Goal: Transaction & Acquisition: Purchase product/service

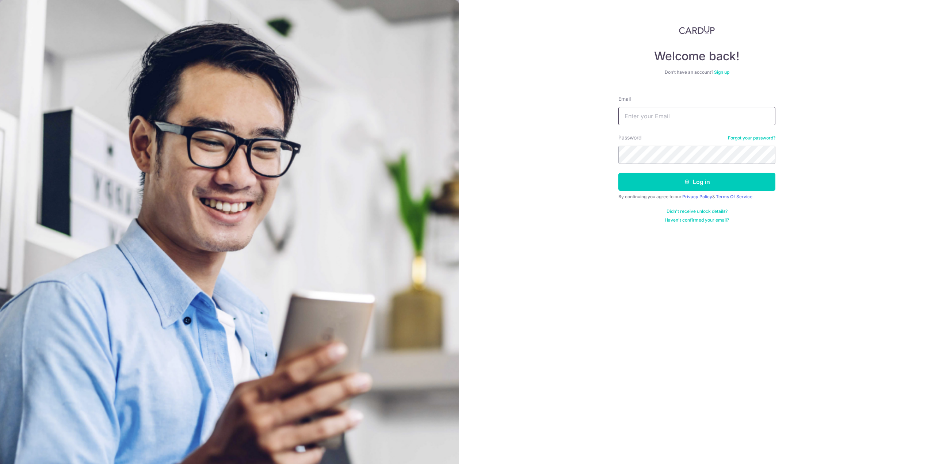
click at [647, 113] on input "Email" at bounding box center [696, 116] width 157 height 18
type input "[EMAIL_ADDRESS][DOMAIN_NAME]"
click at [618, 173] on button "Log in" at bounding box center [696, 182] width 157 height 18
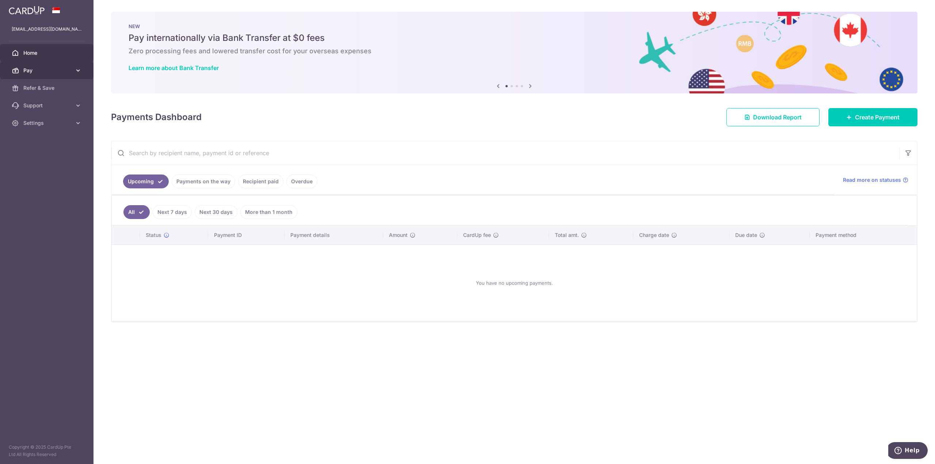
click at [51, 65] on link "Pay" at bounding box center [46, 71] width 93 height 18
click at [44, 88] on span "Payments" at bounding box center [47, 87] width 48 height 7
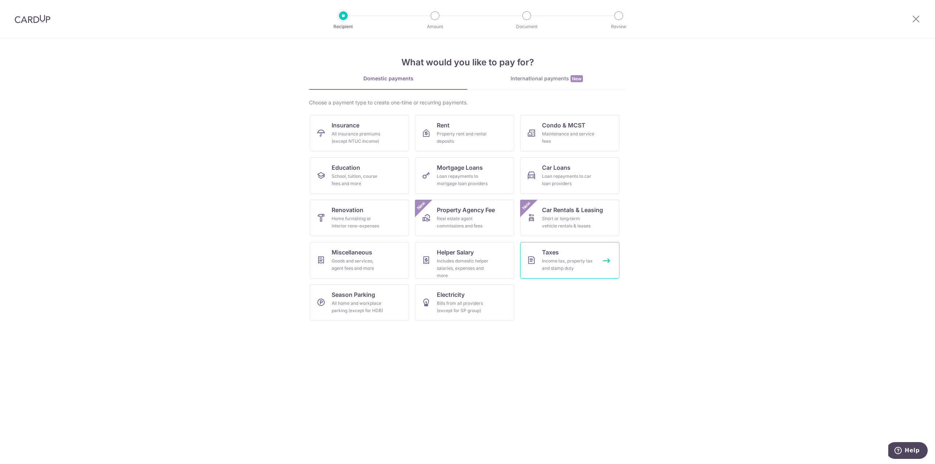
click at [559, 265] on div "Income tax, property tax and stamp duty" at bounding box center [568, 264] width 53 height 15
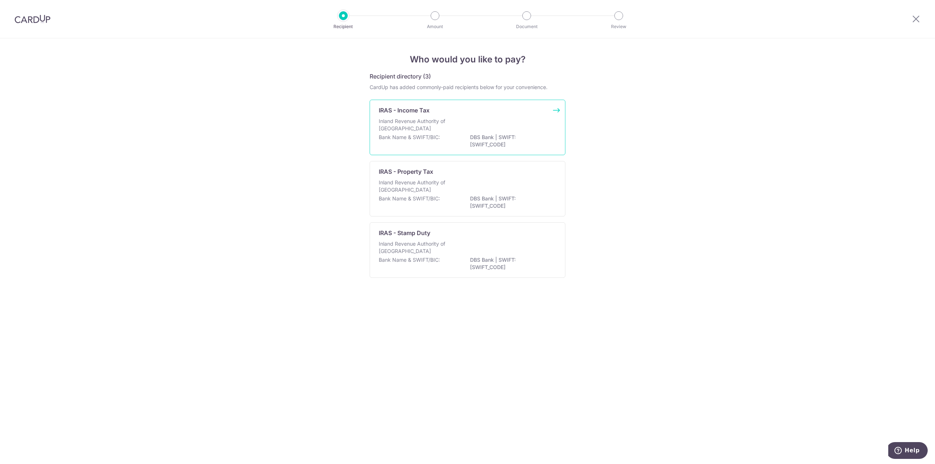
click at [448, 128] on p "Inland Revenue Authority of Singapore" at bounding box center [417, 125] width 77 height 15
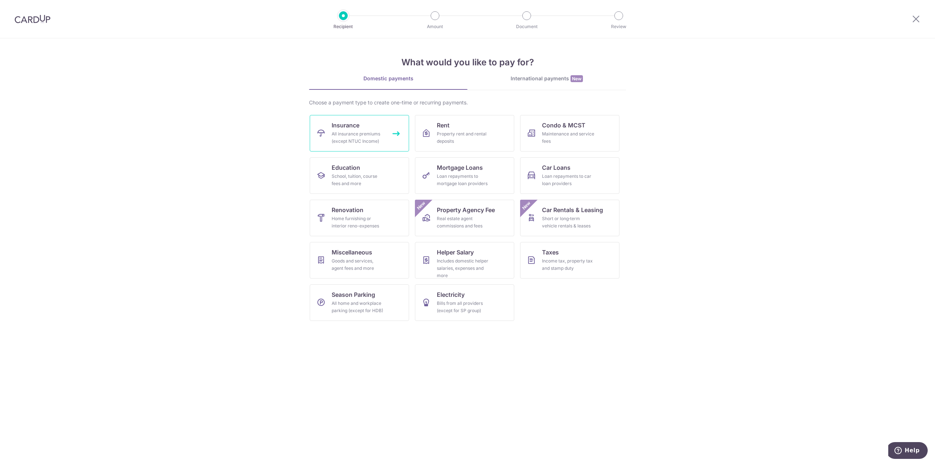
click at [359, 138] on div "All insurance premiums (except NTUC Income)" at bounding box center [358, 137] width 53 height 15
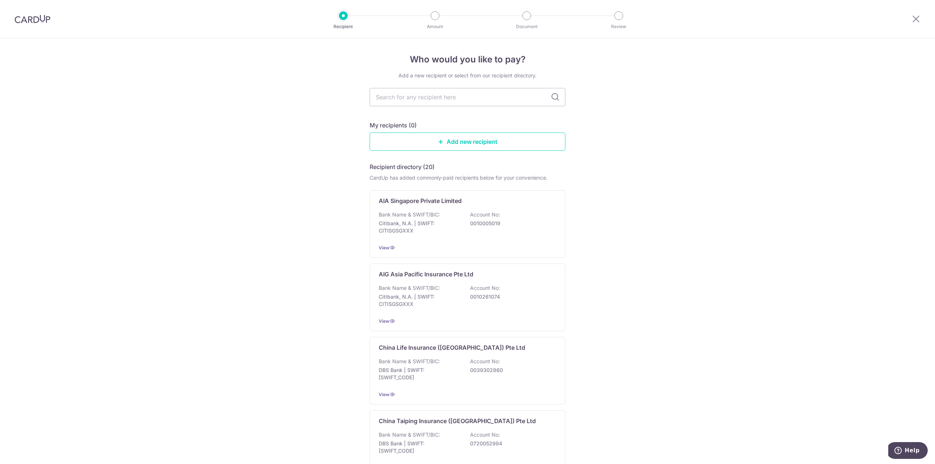
click at [45, 22] on img at bounding box center [33, 19] width 36 height 9
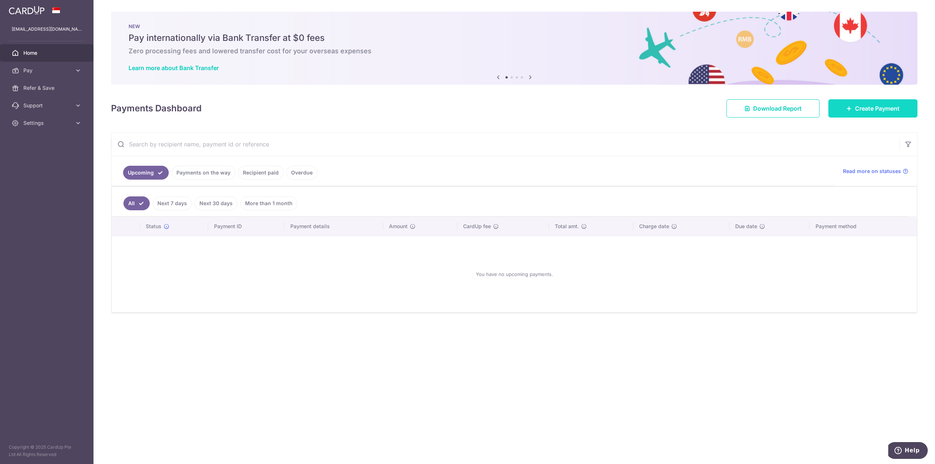
click at [881, 113] on link "Create Payment" at bounding box center [872, 108] width 89 height 18
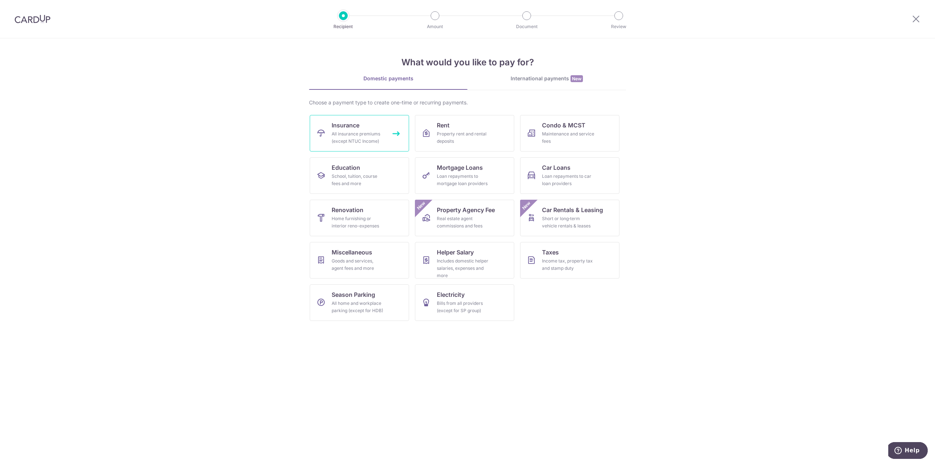
click at [366, 133] on div "All insurance premiums (except NTUC Income)" at bounding box center [358, 137] width 53 height 15
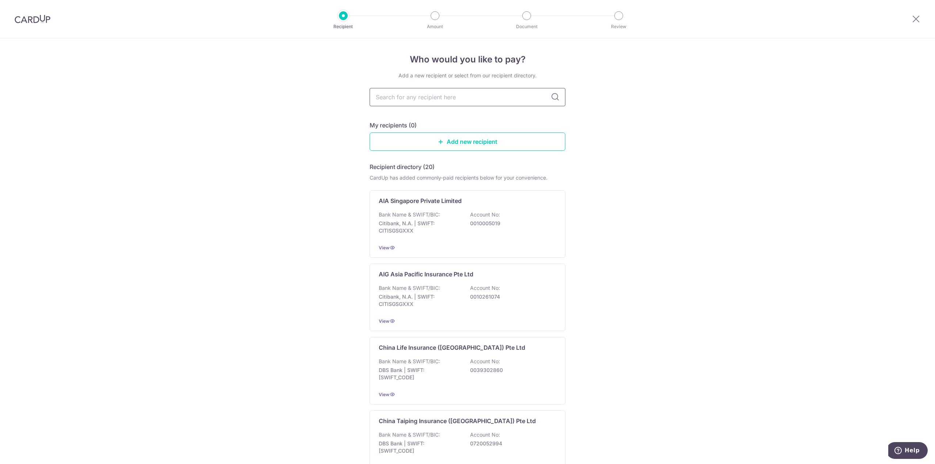
click at [457, 104] on input "text" at bounding box center [468, 97] width 196 height 18
type input "manu"
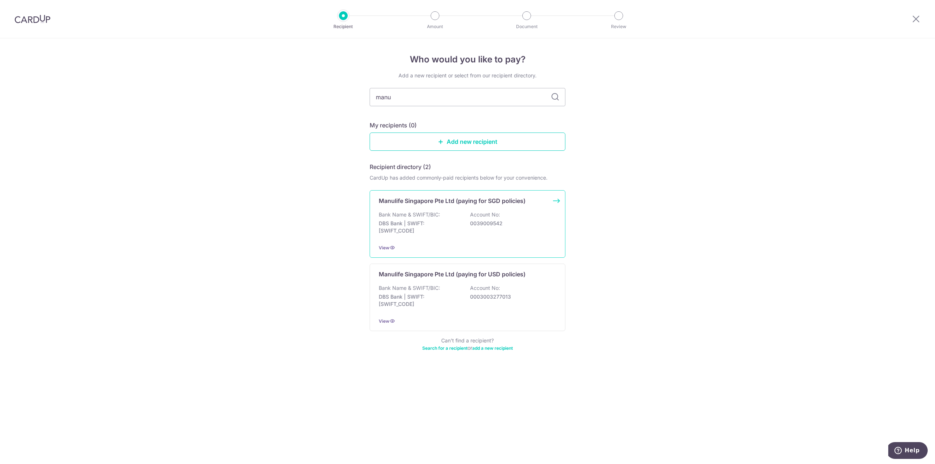
click at [401, 214] on p "Bank Name & SWIFT/BIC:" at bounding box center [409, 214] width 61 height 7
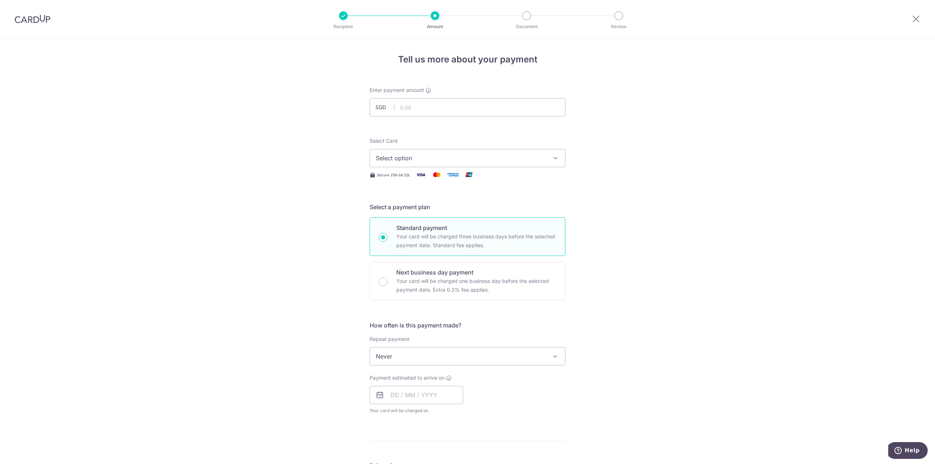
click at [409, 160] on span "Select option" at bounding box center [461, 158] width 170 height 9
click at [414, 208] on span "**** 1006" at bounding box center [406, 210] width 27 height 9
click at [448, 109] on input "text" at bounding box center [468, 107] width 196 height 18
paste input "499.53"
type input "499.53"
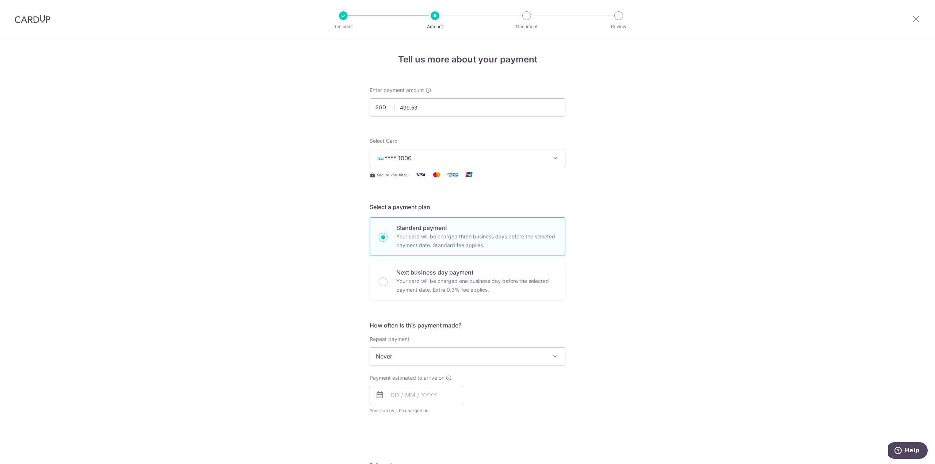
click at [711, 200] on div "Tell us more about your payment Enter payment amount SGD 499.53 Select Card ***…" at bounding box center [467, 368] width 935 height 661
click at [430, 394] on input "text" at bounding box center [416, 395] width 93 height 18
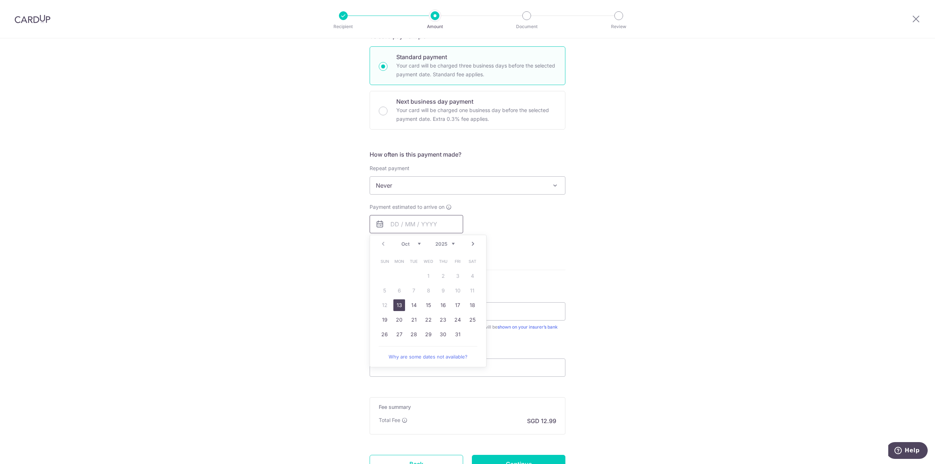
scroll to position [183, 0]
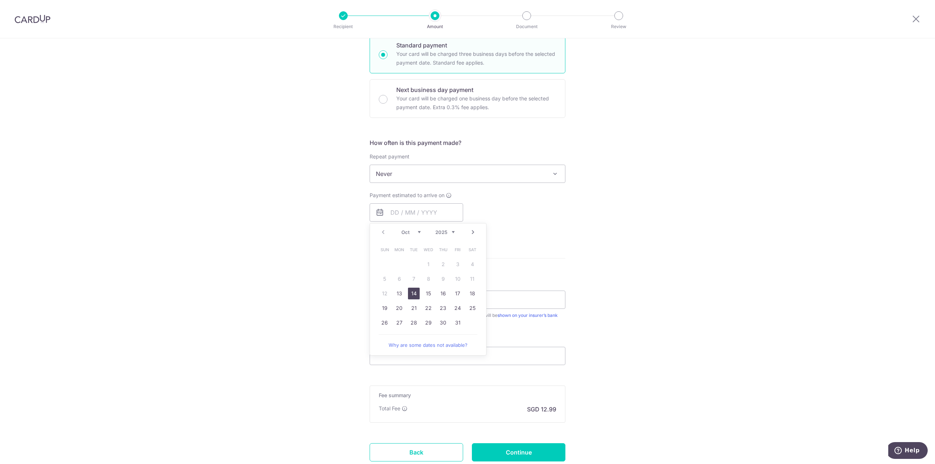
click at [412, 293] on link "14" at bounding box center [414, 294] width 12 height 12
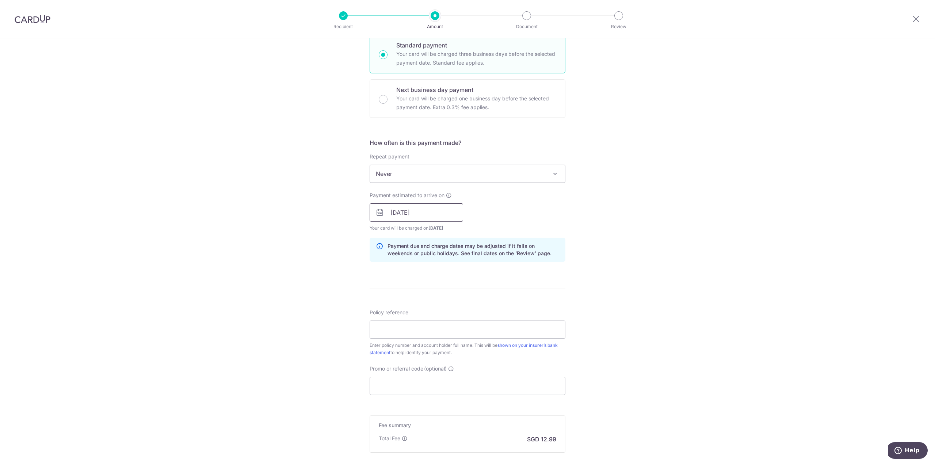
click at [398, 215] on input "14/10/2025" at bounding box center [416, 212] width 93 height 18
click at [398, 291] on link "13" at bounding box center [399, 294] width 12 height 12
type input "13/10/2025"
click at [313, 256] on div "Tell us more about your payment Enter payment amount SGD 499.53 499.53 Select C…" at bounding box center [467, 201] width 935 height 691
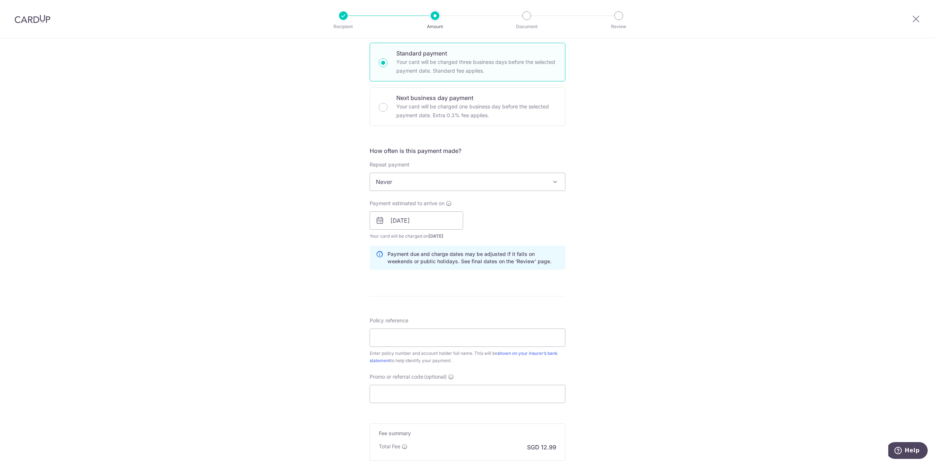
scroll to position [256, 0]
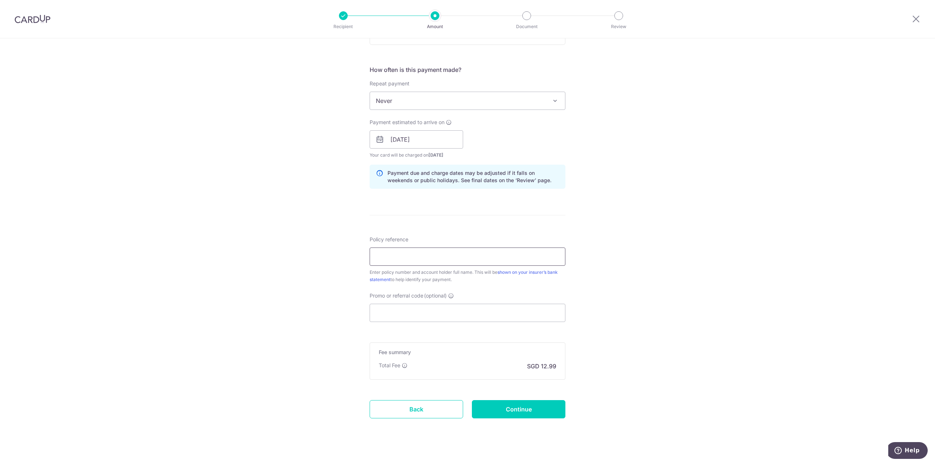
click at [427, 257] on input "Policy reference" at bounding box center [468, 257] width 196 height 18
type input "2493360766 PHYO HTET AUNG"
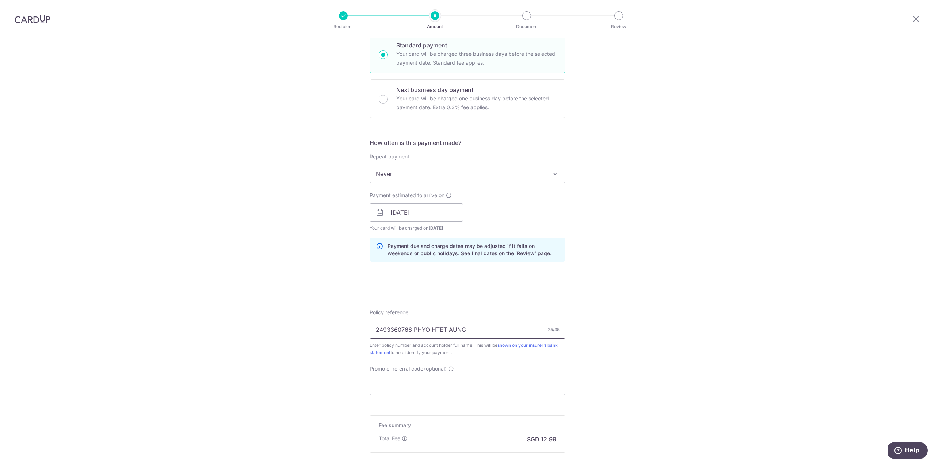
scroll to position [263, 0]
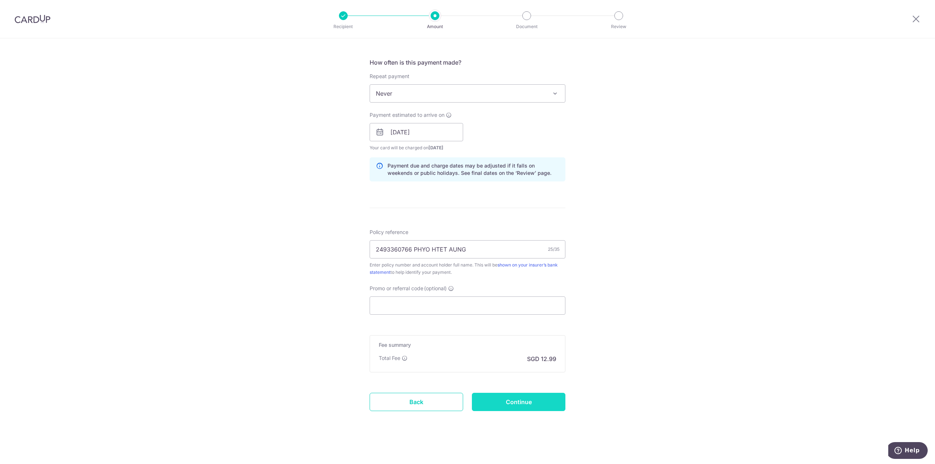
click at [504, 401] on input "Continue" at bounding box center [518, 402] width 93 height 18
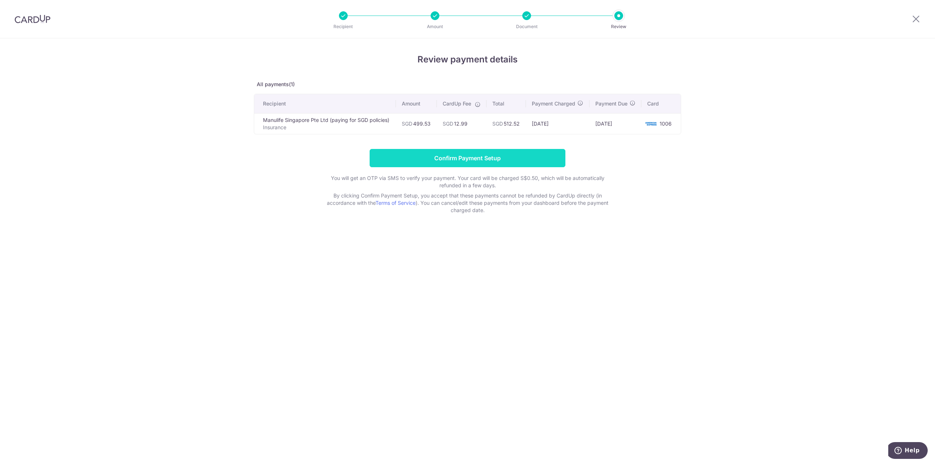
click at [487, 165] on input "Confirm Payment Setup" at bounding box center [468, 158] width 196 height 18
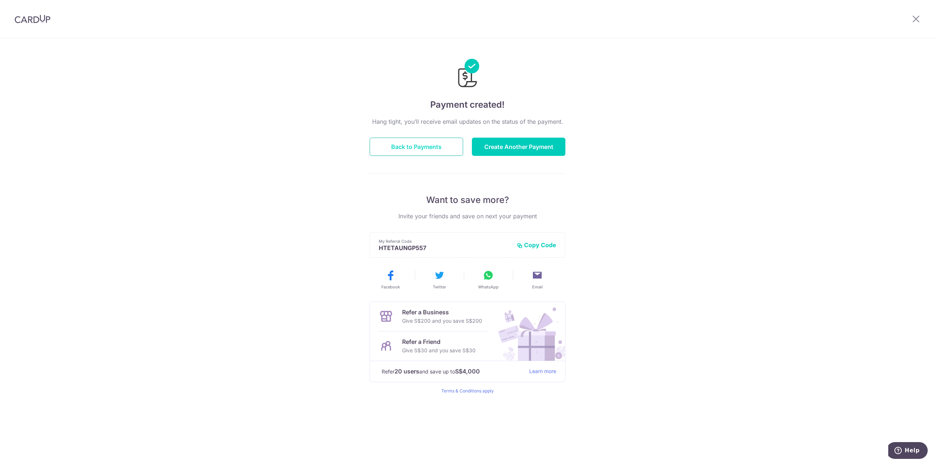
click at [423, 151] on button "Back to Payments" at bounding box center [416, 147] width 93 height 18
